Goal: Transaction & Acquisition: Download file/media

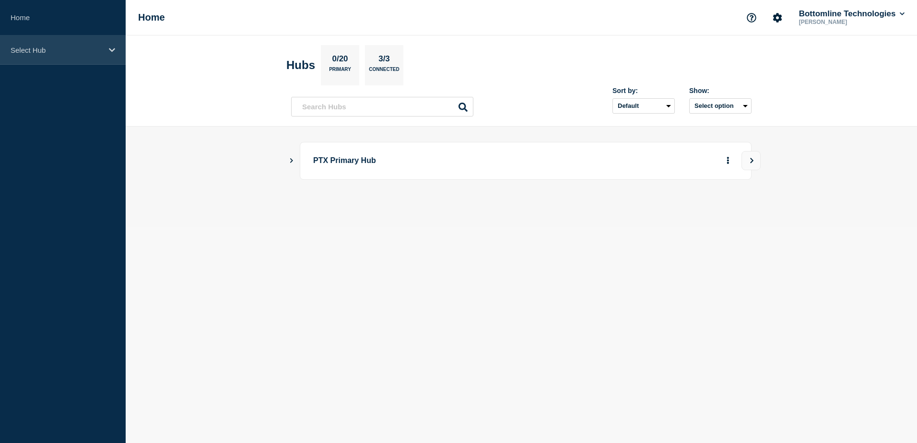
click at [23, 49] on p "Select Hub" at bounding box center [57, 50] width 92 height 8
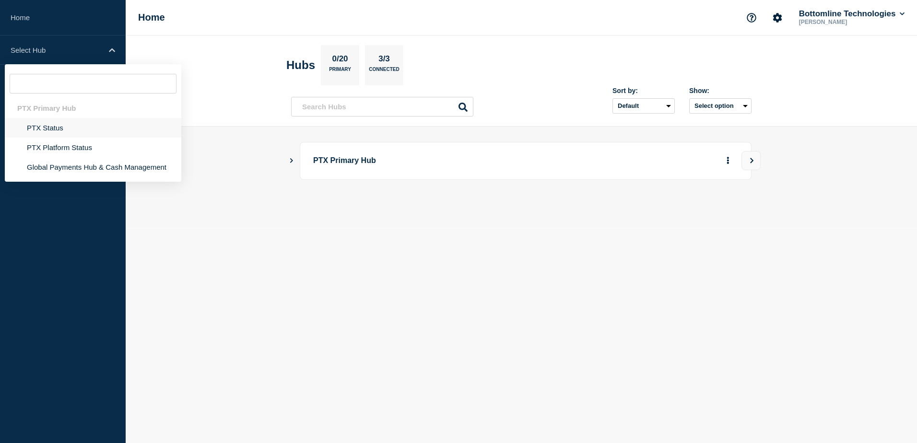
click at [47, 125] on li "PTX Status" at bounding box center [93, 128] width 176 height 20
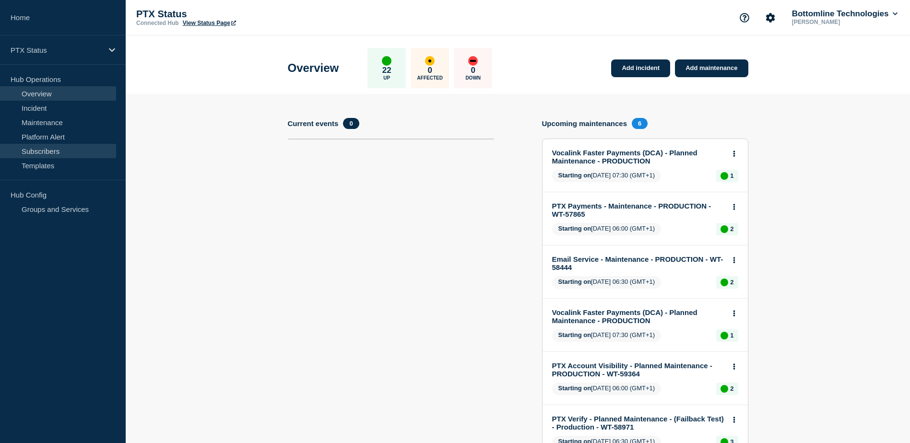
click at [46, 150] on link "Subscribers" at bounding box center [58, 151] width 116 height 14
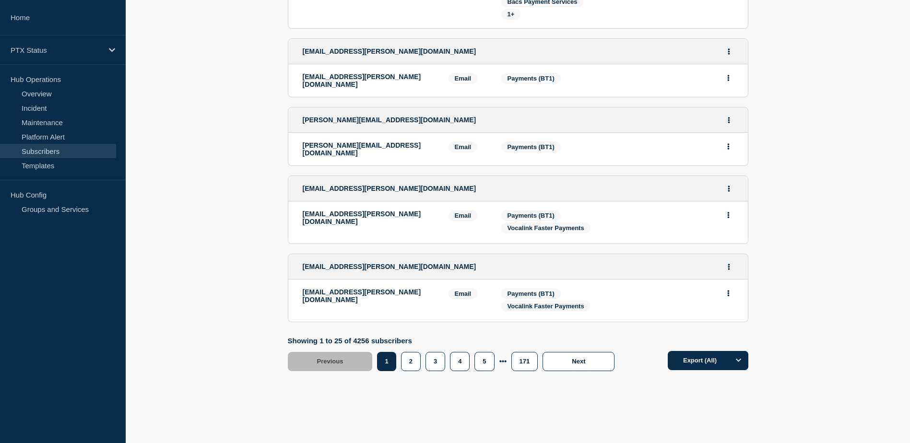
scroll to position [1746, 0]
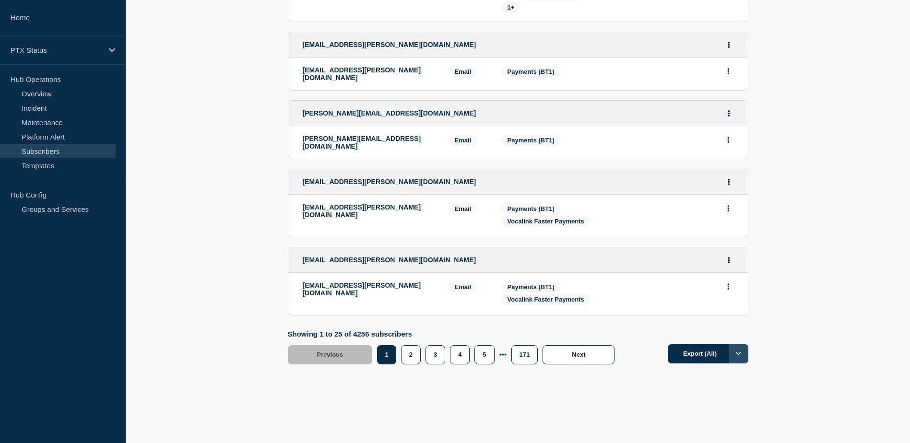
click at [738, 350] on button "Options" at bounding box center [738, 353] width 19 height 19
click at [701, 344] on button "Export (All)" at bounding box center [707, 353] width 81 height 19
click at [646, 330] on div "Showing 1 to 25 of 4256 subscribers Previous Page 1 Page 2 Page 3 Page 4 Page 5…" at bounding box center [518, 347] width 460 height 35
